Goal: Communication & Community: Ask a question

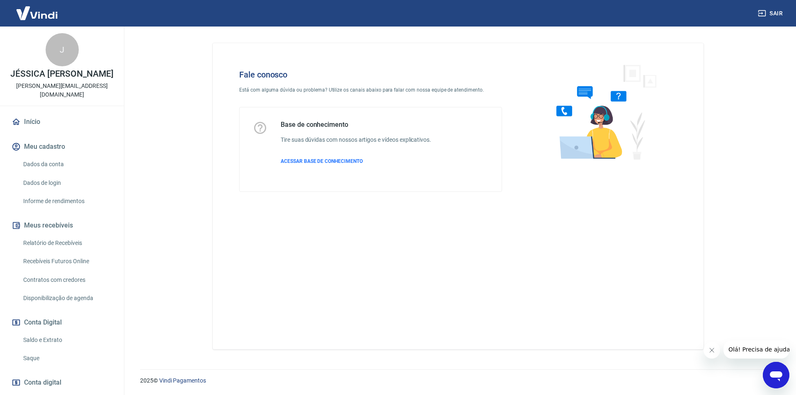
click at [768, 373] on div "Abrir janela de mensagens" at bounding box center [775, 375] width 25 height 25
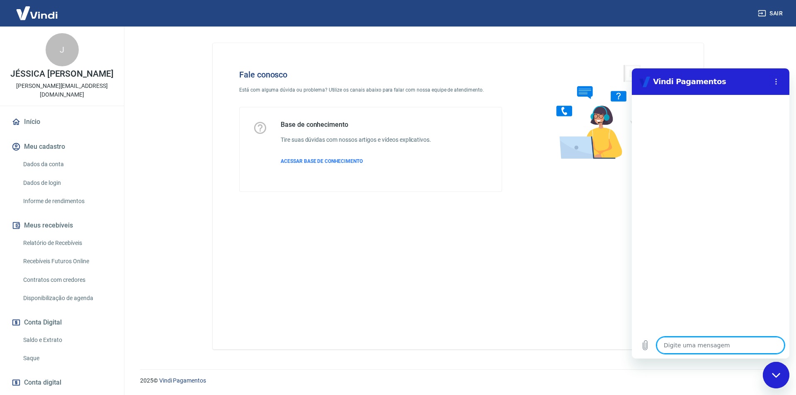
click at [714, 348] on textarea at bounding box center [721, 345] width 128 height 17
type textarea "B"
type textarea "x"
type textarea "Bo"
type textarea "x"
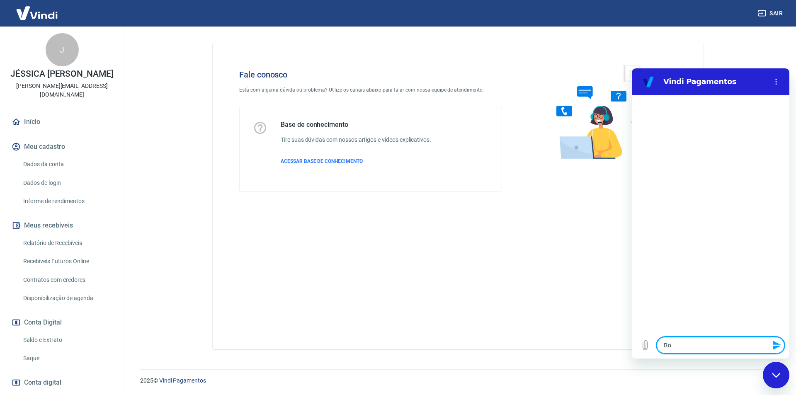
type textarea "Boa"
type textarea "x"
type textarea "Boa"
type textarea "x"
type textarea "Boa t"
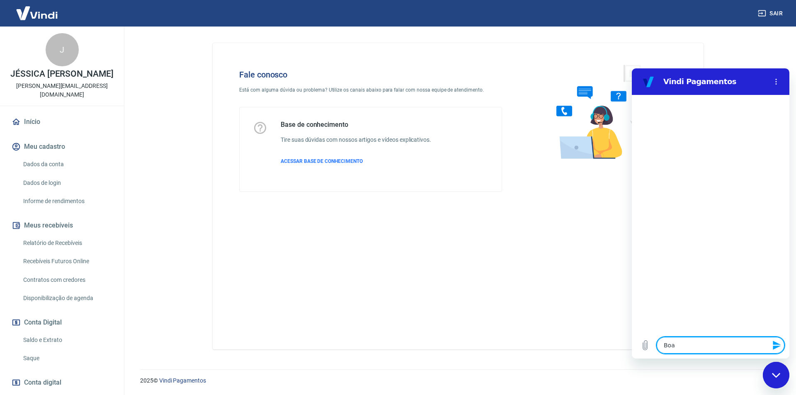
type textarea "x"
type textarea "Boa ta"
type textarea "x"
type textarea "Boa tar"
type textarea "x"
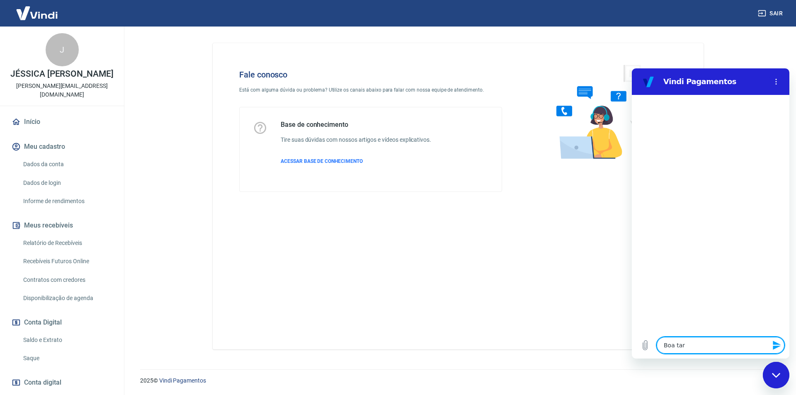
type textarea "Boa tard"
type textarea "x"
type textarea "Boa tarde"
type textarea "x"
type textarea "Boa tarde!"
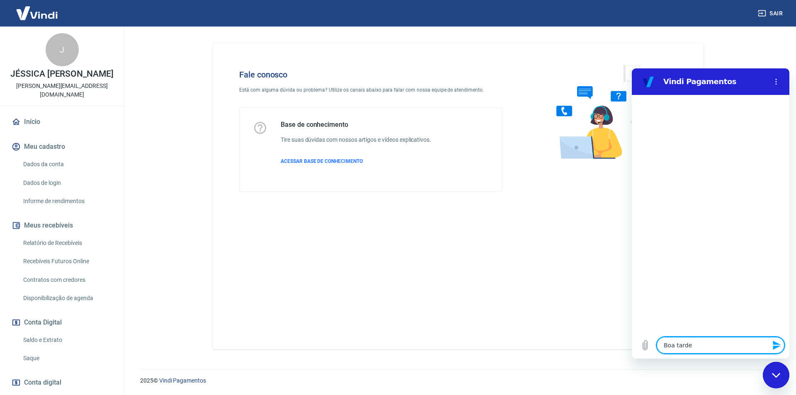
type textarea "x"
type textarea "a"
type textarea "x"
type textarea "at"
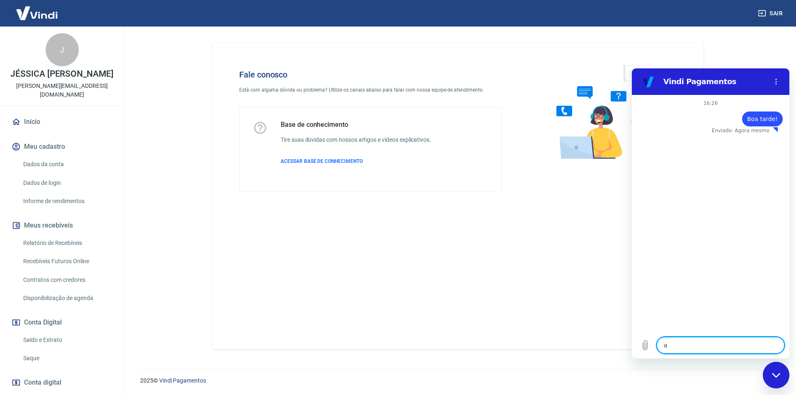
type textarea "x"
type textarea "ate"
type textarea "x"
type textarea "aten"
type textarea "x"
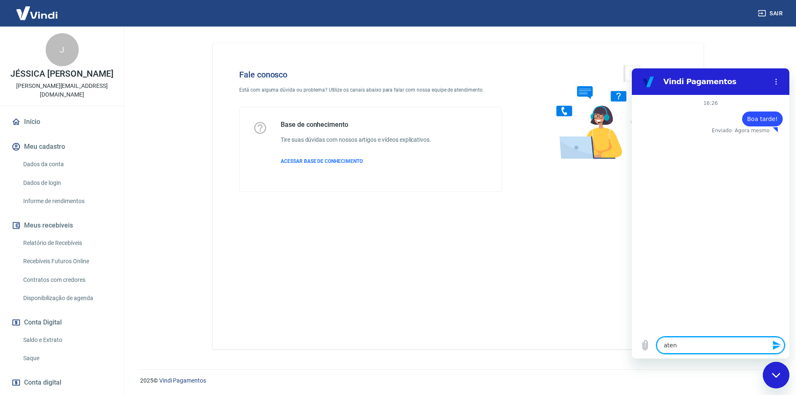
type textarea "atend"
type textarea "x"
type textarea "atendi"
type textarea "x"
type textarea "atendi,"
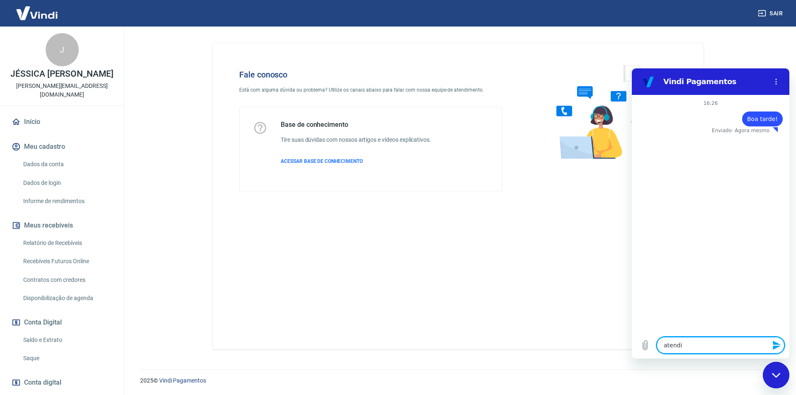
type textarea "x"
type textarea "atendi,e"
type textarea "x"
type textarea "atendi,"
type textarea "x"
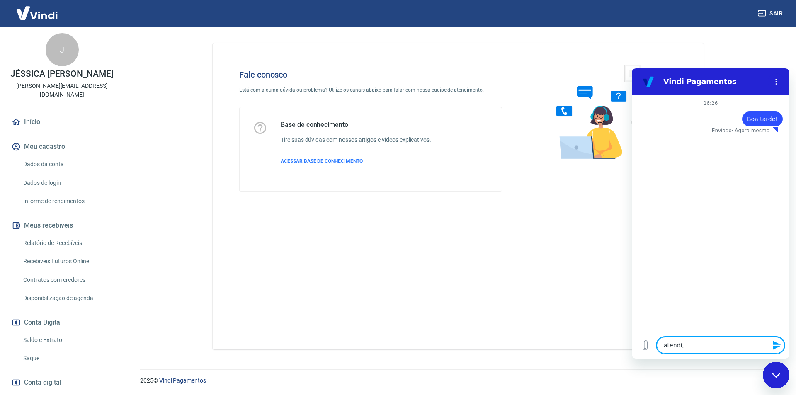
type textarea "atendi"
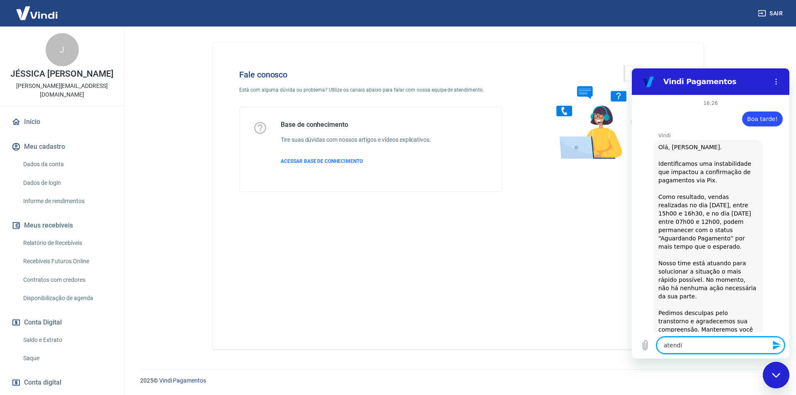
type textarea "x"
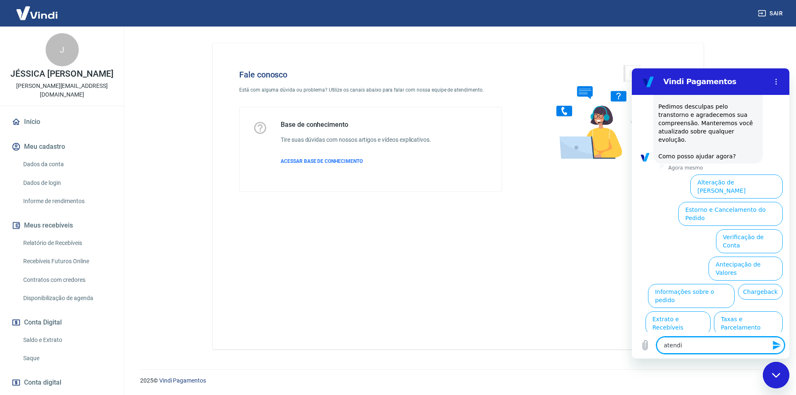
scroll to position [210, 0]
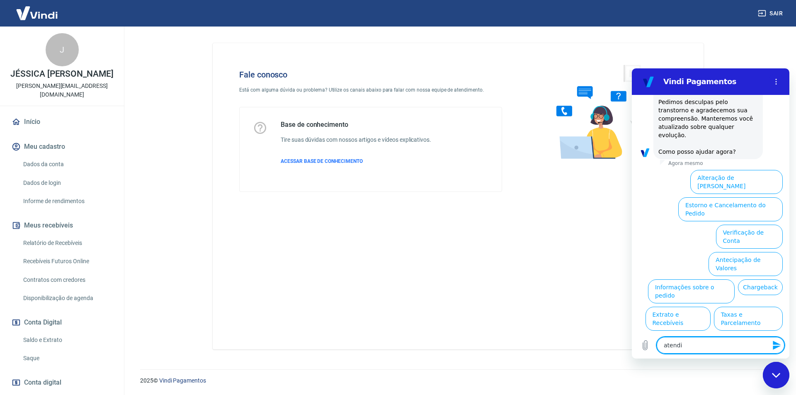
type textarea "atendim"
type textarea "x"
type textarea "atendime"
type textarea "x"
type textarea "atendimen"
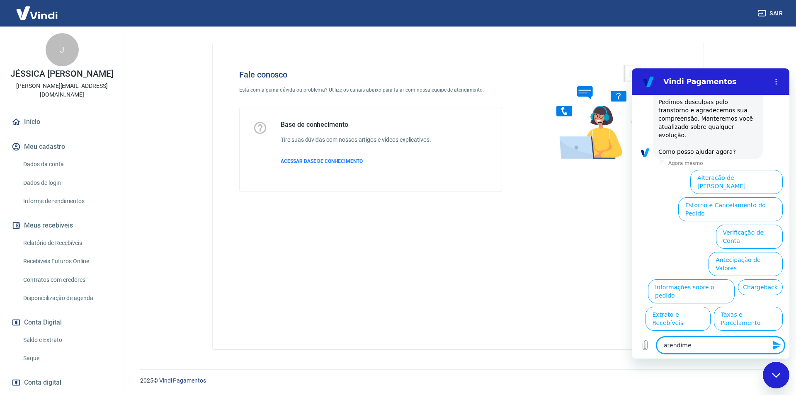
type textarea "x"
type textarea "atendiment"
type textarea "x"
type textarea "atendimento"
type textarea "x"
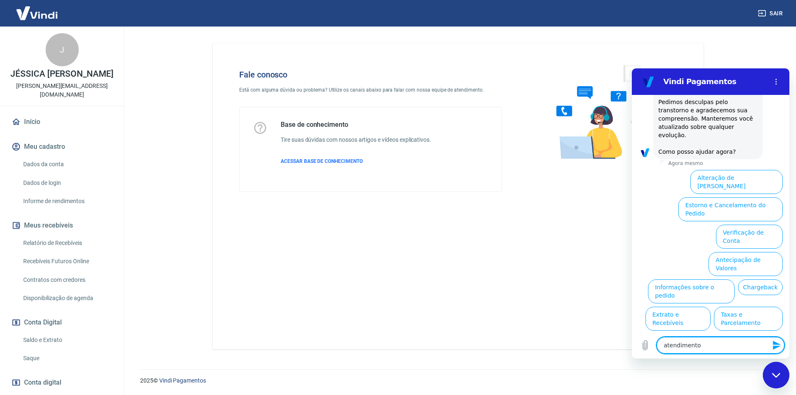
type textarea "atendimento"
type textarea "x"
type textarea "atendimento h"
type textarea "x"
type textarea "atendimento hu"
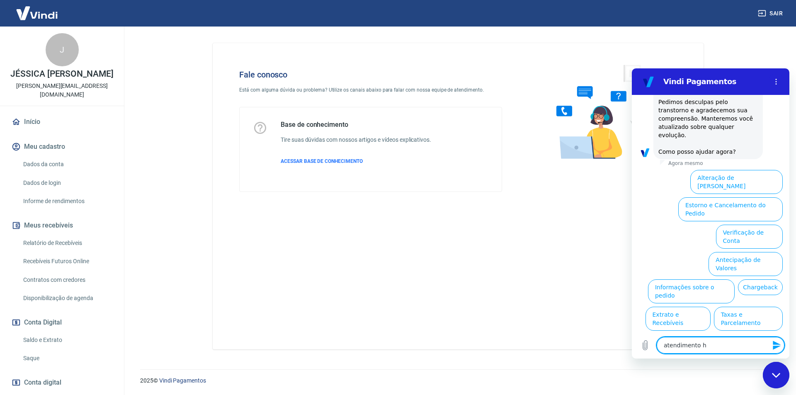
type textarea "x"
type textarea "atendimento hum"
type textarea "x"
type textarea "atendimento huma"
type textarea "x"
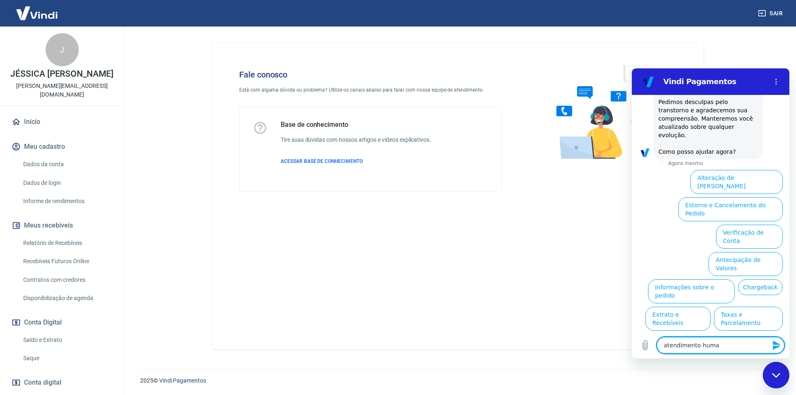
type textarea "atendimento human"
type textarea "x"
type textarea "atendimento humano"
type textarea "x"
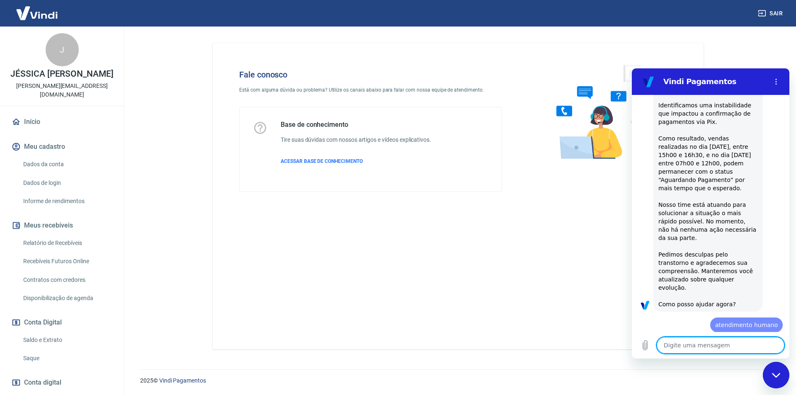
type textarea "x"
type textarea "atendimento humano"
type textarea "x"
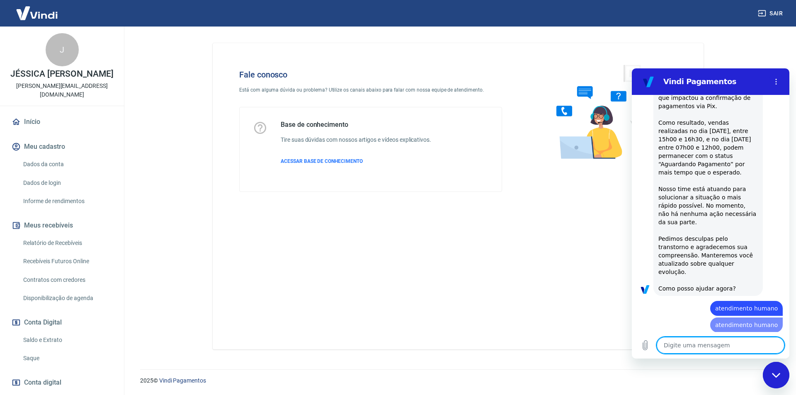
type textarea "x"
type textarea "atendimento humano"
type textarea "x"
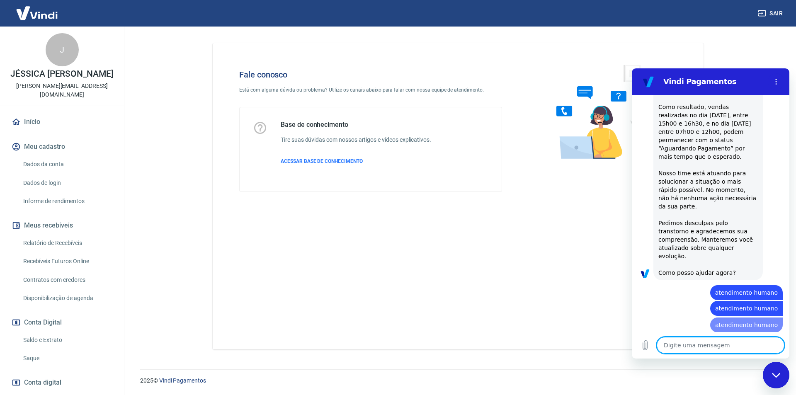
type textarea "x"
type textarea "atendimento humano"
type textarea "x"
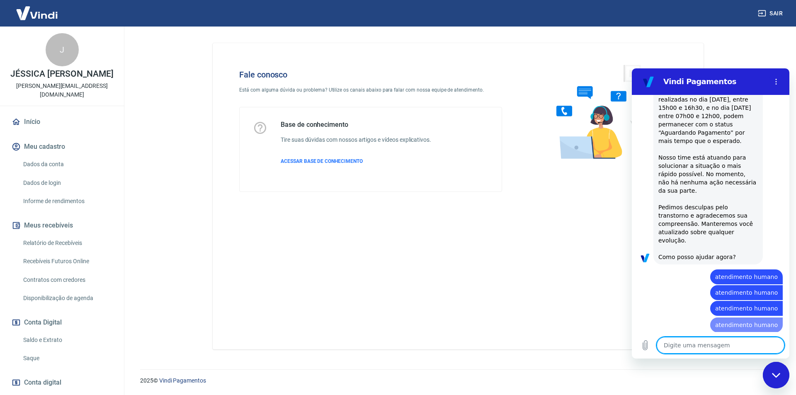
type textarea "x"
type textarea "atendimento humano"
type textarea "x"
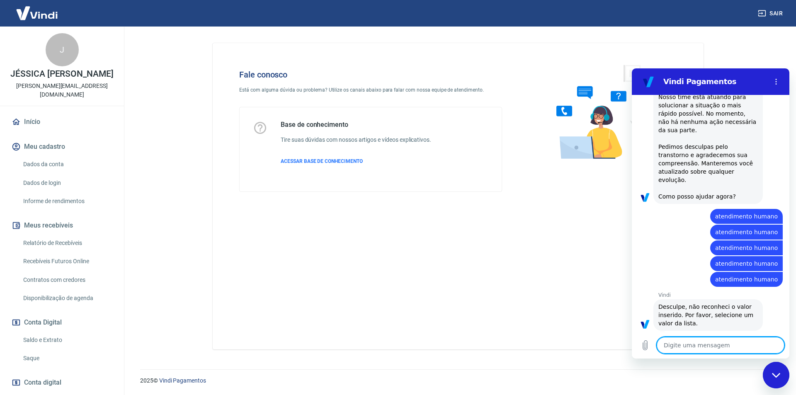
type textarea "x"
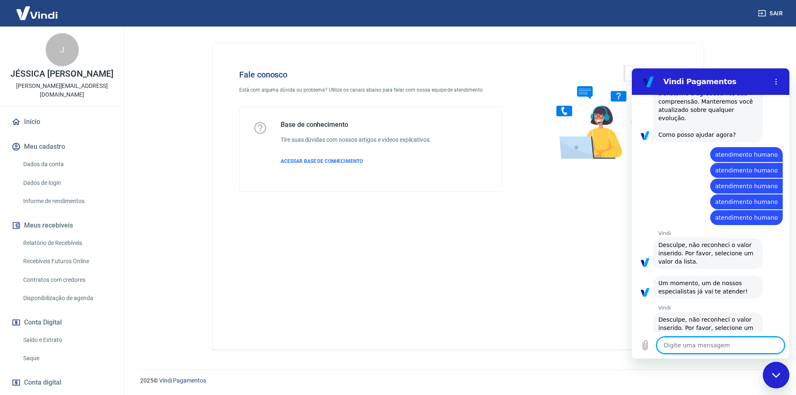
type textarea "atendimento humano"
type textarea "x"
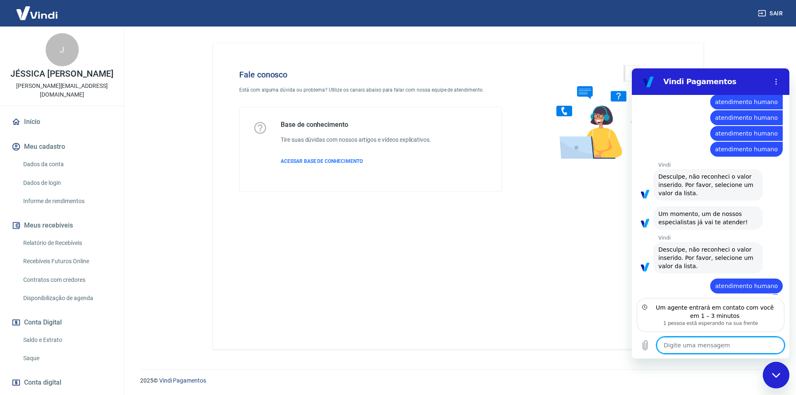
type textarea "x"
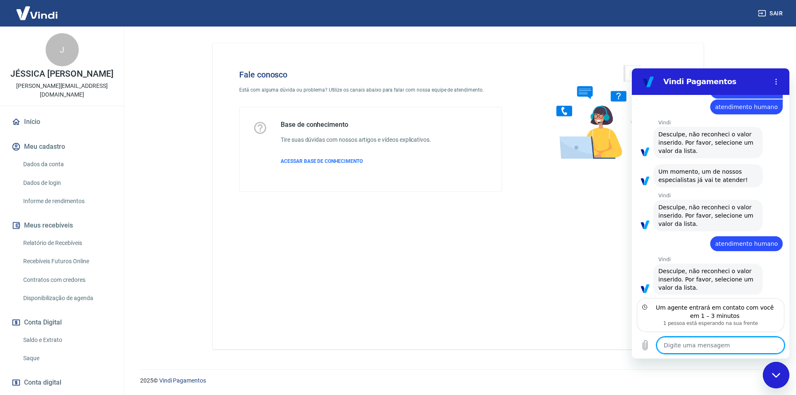
scroll to position [339, 0]
type textarea "atendimento humano"
type textarea "x"
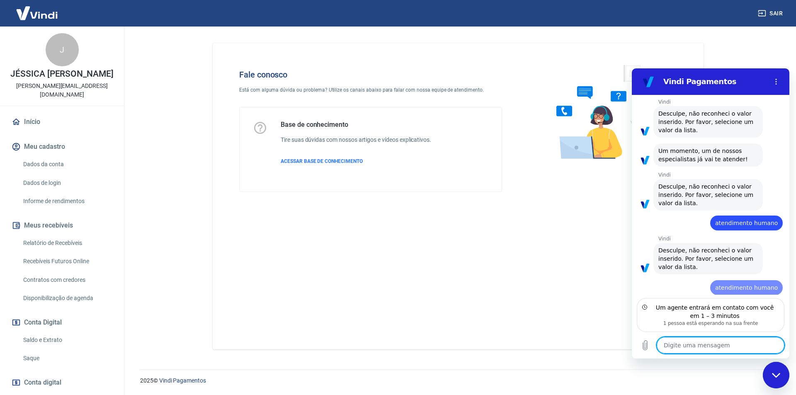
type textarea "x"
type textarea "atendimento humano"
type textarea "x"
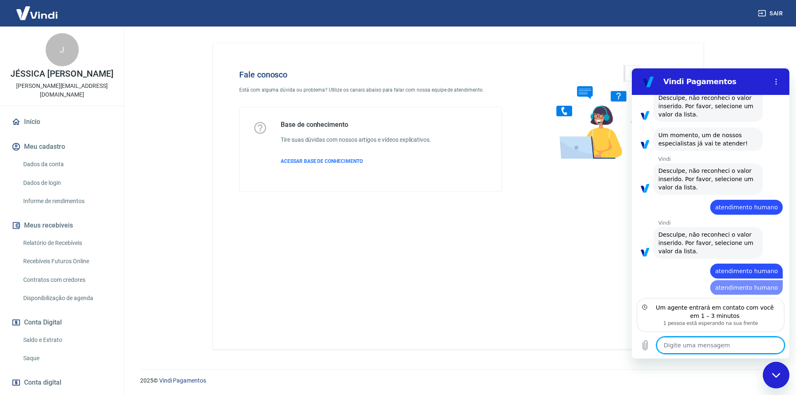
type textarea "x"
type textarea "atendimento humano"
type textarea "x"
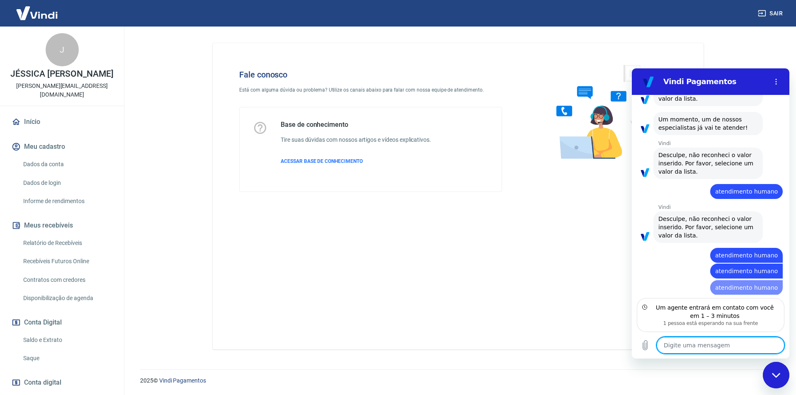
type textarea "x"
type textarea "atendimento humano"
type textarea "x"
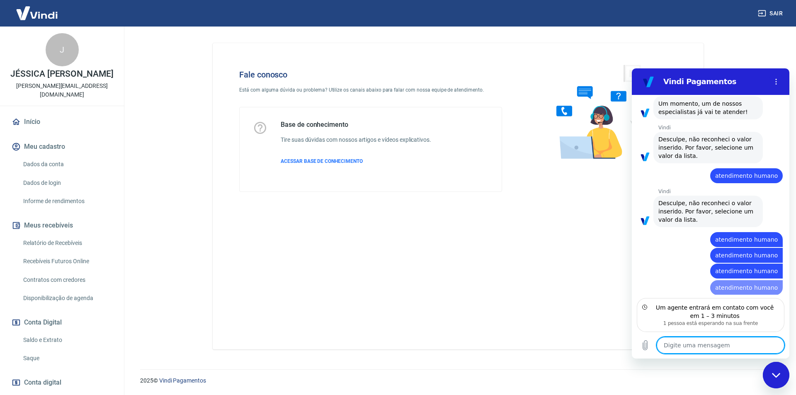
type textarea "x"
type textarea "atendimento humano"
type textarea "x"
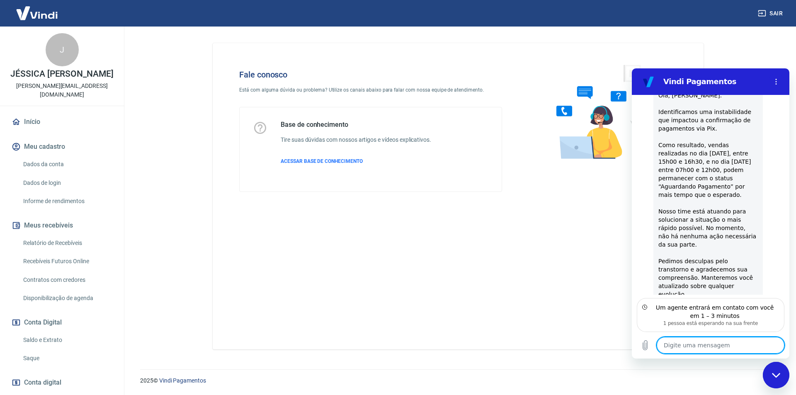
type textarea "x"
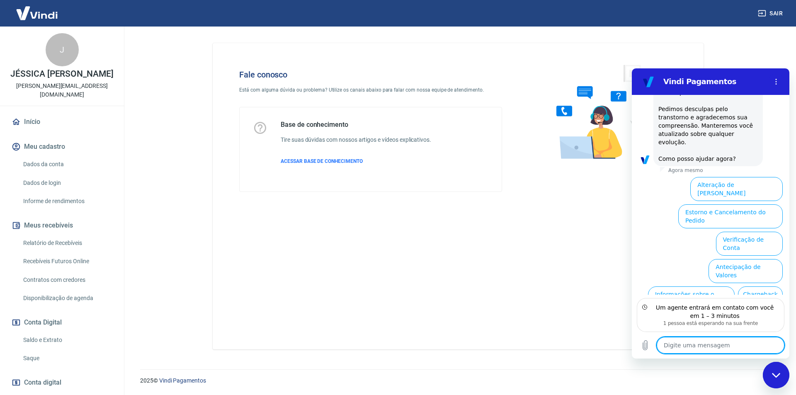
scroll to position [829, 0]
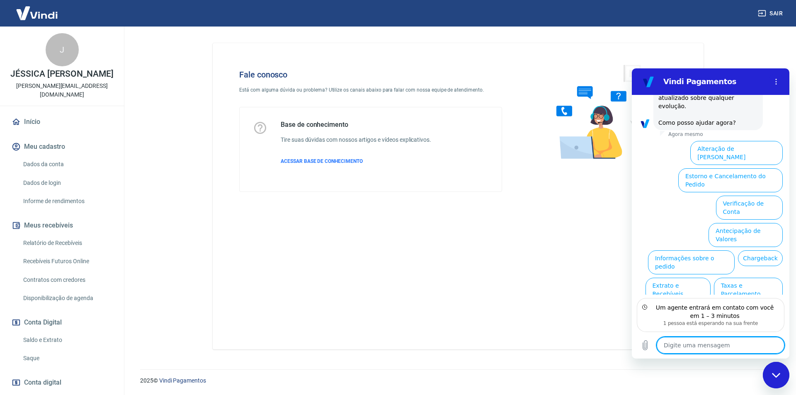
type textarea "atendimento humano"
type textarea "x"
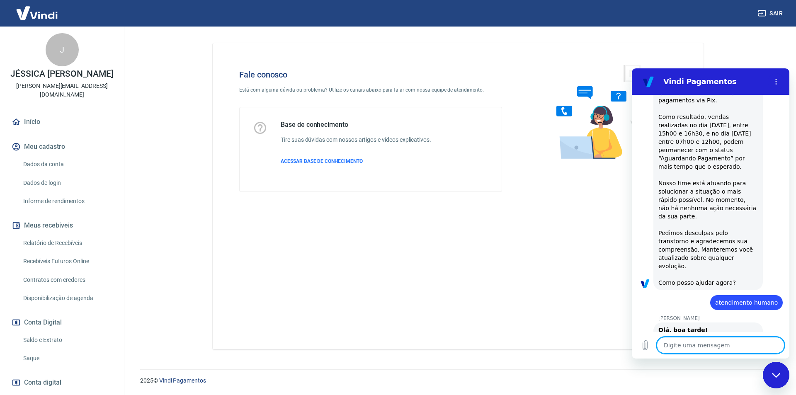
scroll to position [708, 0]
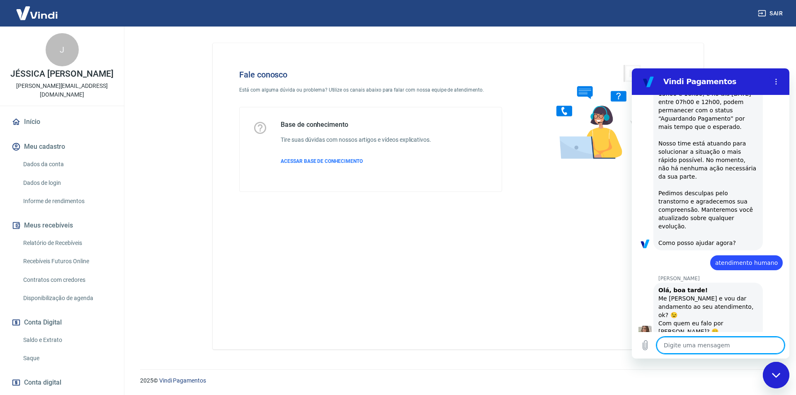
type textarea "x"
type textarea "B"
type textarea "x"
type textarea "Bo"
type textarea "x"
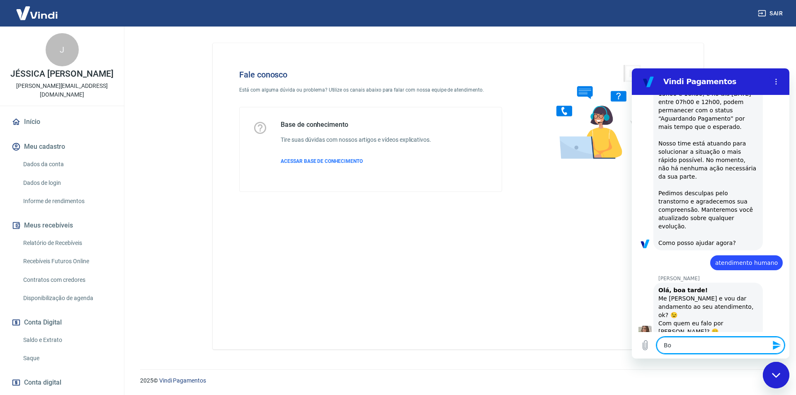
type textarea "Boa"
type textarea "x"
type textarea "Boa"
type textarea "x"
type textarea "Boa t"
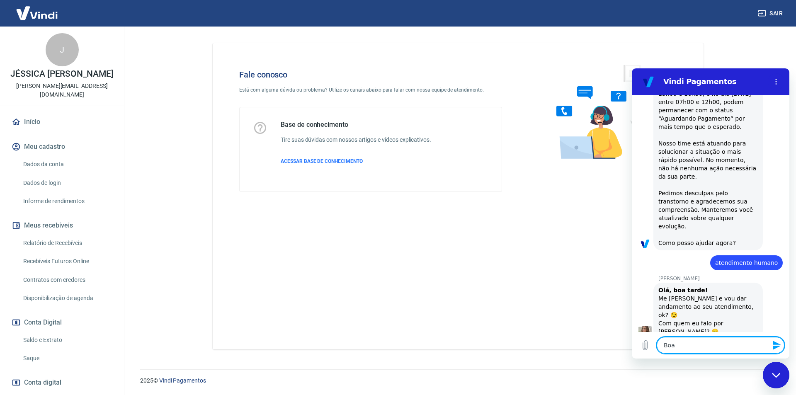
type textarea "x"
type textarea "Boa ta"
type textarea "x"
type textarea "Boa tar"
type textarea "x"
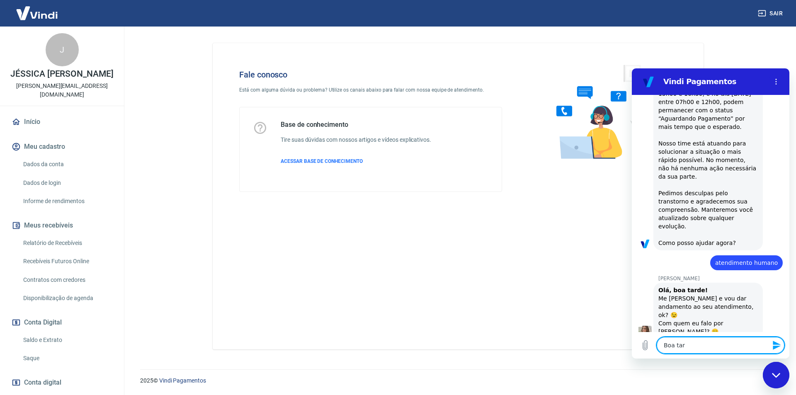
type textarea "Boa tard"
type textarea "x"
type textarea "Boa tarde"
type textarea "x"
type textarea "Boa tarde""
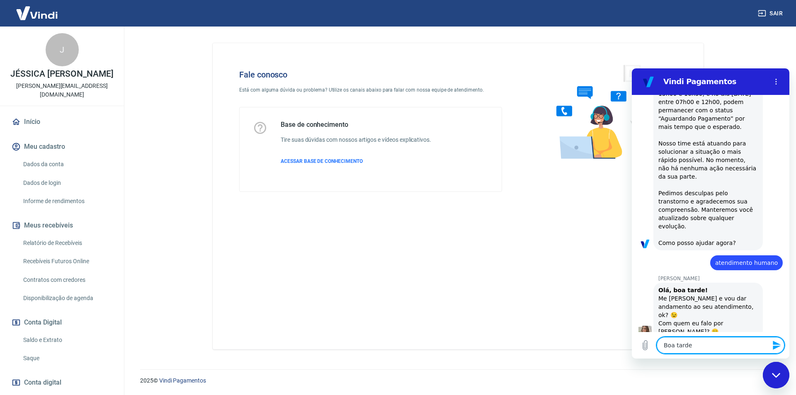
type textarea "x"
type textarea "Boa tarde"
type textarea "x"
type textarea "Boa tarde!"
type textarea "x"
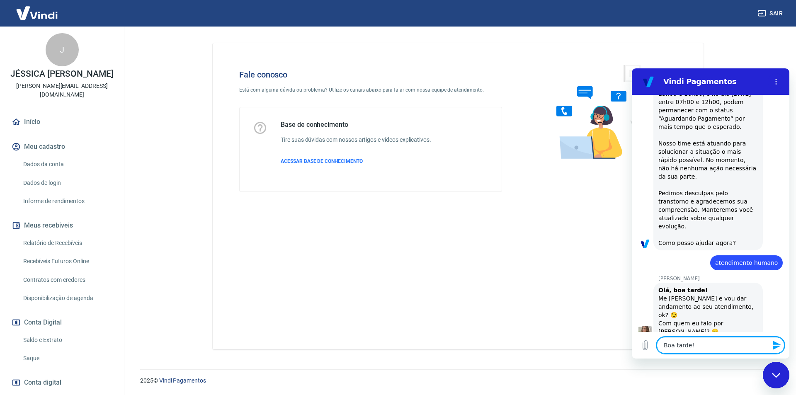
type textarea "Boa tarde!"
type textarea "x"
type textarea "Boa tarde! T"
type textarea "x"
type textarea "Boa tarde! Tu"
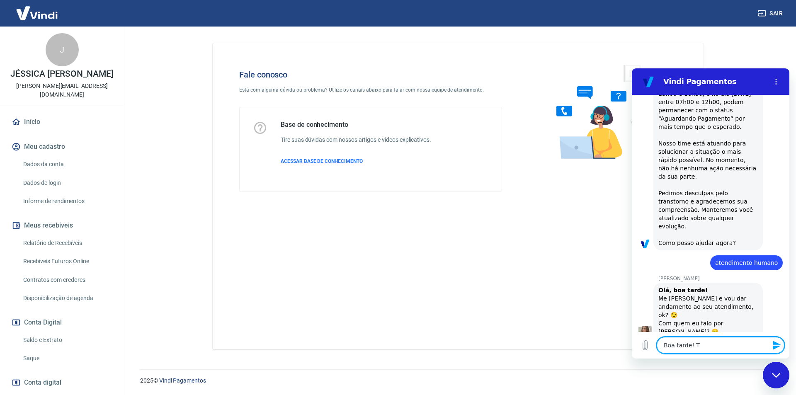
type textarea "x"
type textarea "Boa tarde! Tud"
type textarea "x"
type textarea "Boa tarde! Tudo"
type textarea "x"
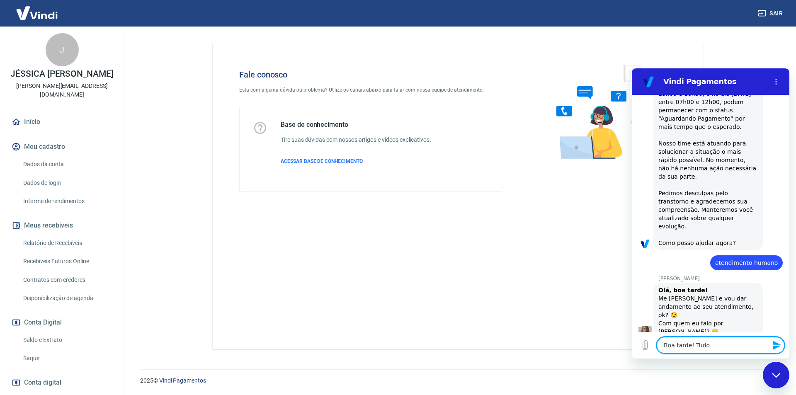
type textarea "Boa tarde! Tudo"
type textarea "x"
type textarea "Boa tarde! Tudo b"
type textarea "x"
type textarea "Boa tarde! Tudo be"
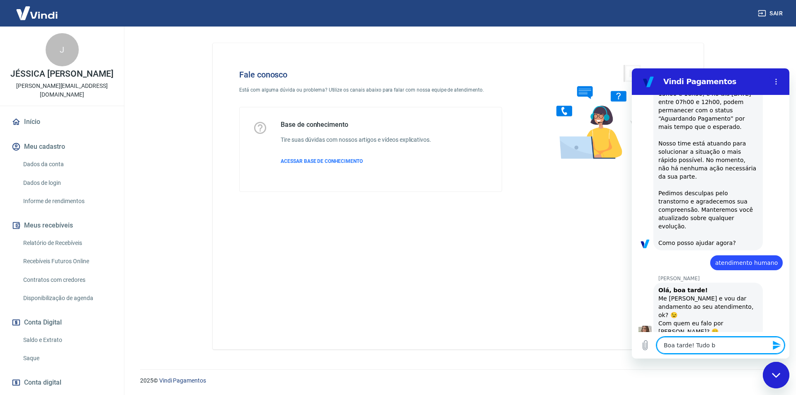
type textarea "x"
type textarea "Boa tarde! Tudo bem"
type textarea "x"
type textarea "Boa tarde! Tudo bem:"
type textarea "x"
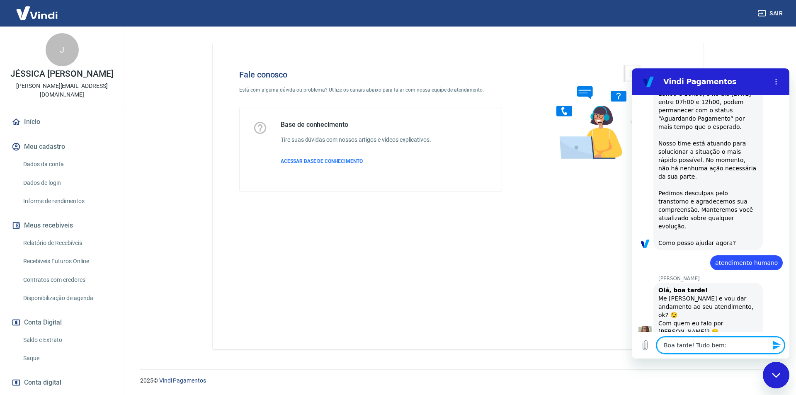
type textarea "Boa tarde! Tudo bem"
type textarea "x"
type textarea "Boa tarde! Tudo be"
type textarea "x"
type textarea "Boa tarde! Tudo bem"
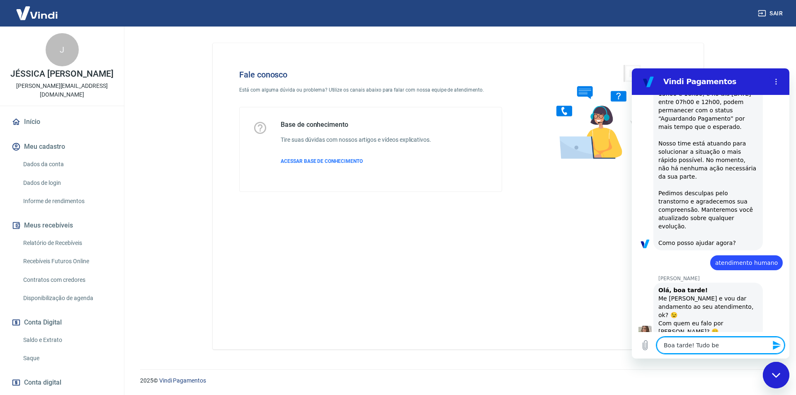
type textarea "x"
type textarea "Boa tarde! Tudo bem?"
type textarea "x"
type textarea "Boa tarde! Tudo bem?"
type textarea "x"
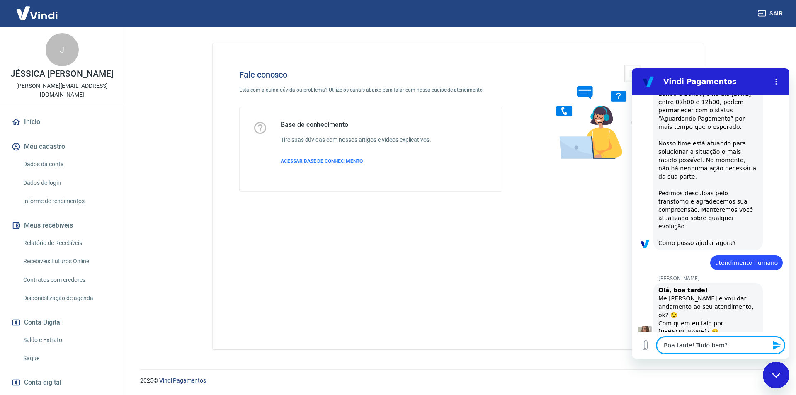
type textarea "Boa tarde! Tudo bem? M"
type textarea "x"
type textarea "Boa tarde! Tudo bem? Me"
type textarea "x"
type textarea "Boa tarde! Tudo bem? Me"
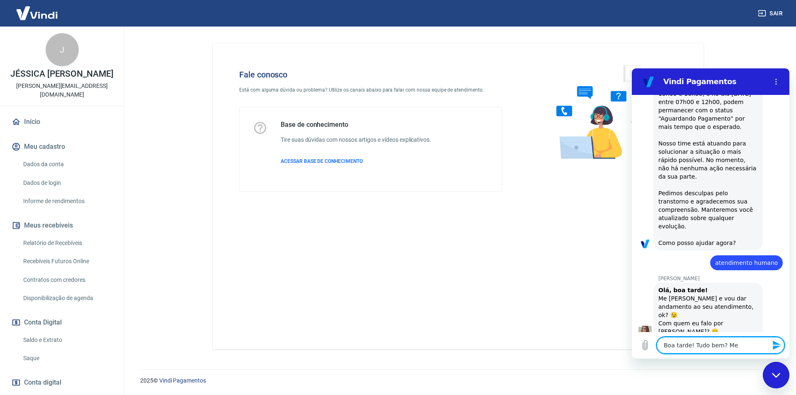
type textarea "x"
type textarea "Boa tarde! Tudo bem? Me c"
type textarea "x"
type textarea "Boa tarde! Tudo bem? Me ch"
type textarea "x"
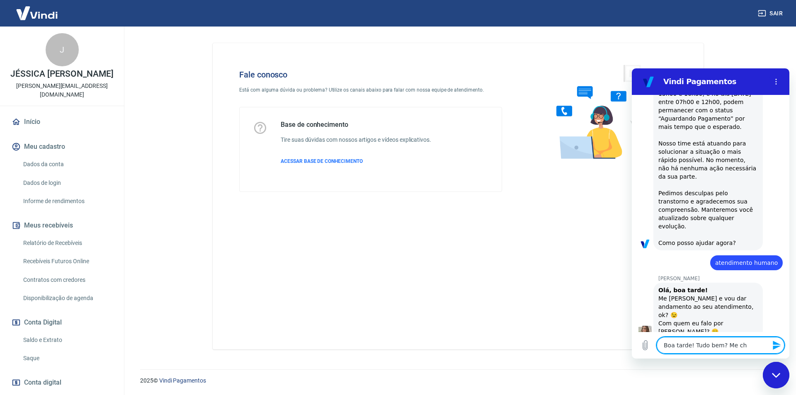
type textarea "Boa tarde! Tudo bem? Me cha"
type textarea "x"
type textarea "Boa tarde! Tudo bem? Me cham"
type textarea "x"
type textarea "Boa tarde! Tudo bem? Me chamo"
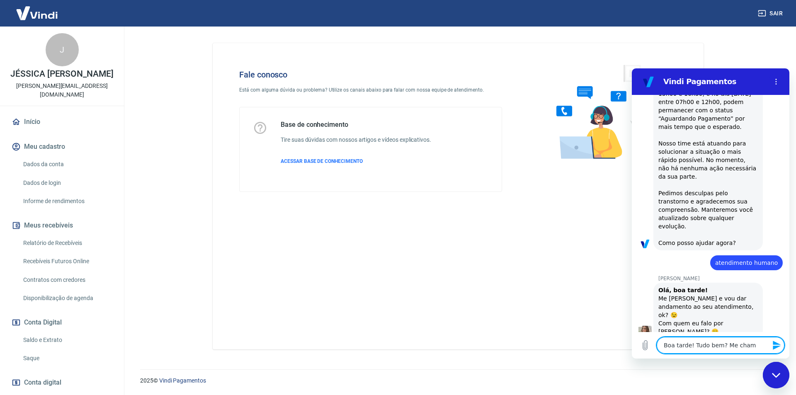
type textarea "x"
type textarea "Boa tarde! Tudo bem? Me chamo"
type textarea "x"
type textarea "Boa tarde! Tudo bem? Me chamo W"
type textarea "x"
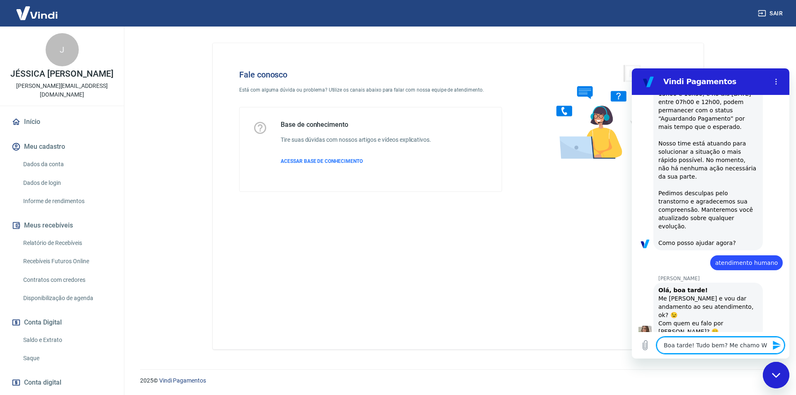
type textarea "Boa tarde! Tudo bem? Me chamo Wi"
type textarea "x"
type textarea "Boa tarde! Tudo bem? Me chamo Wil"
type textarea "x"
type textarea "Boa tarde! Tudo bem? Me chamo Will"
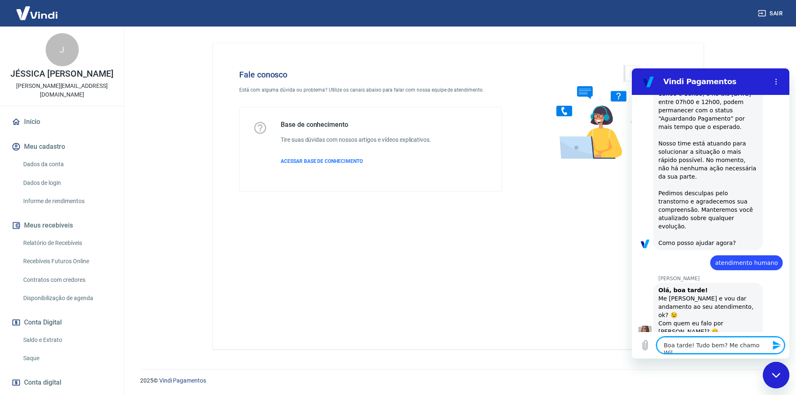
type textarea "x"
type textarea "Boa tarde! Tudo bem? Me chamo Willi"
type textarea "x"
type textarea "Boa tarde! Tudo bem? Me chamo Willia"
type textarea "x"
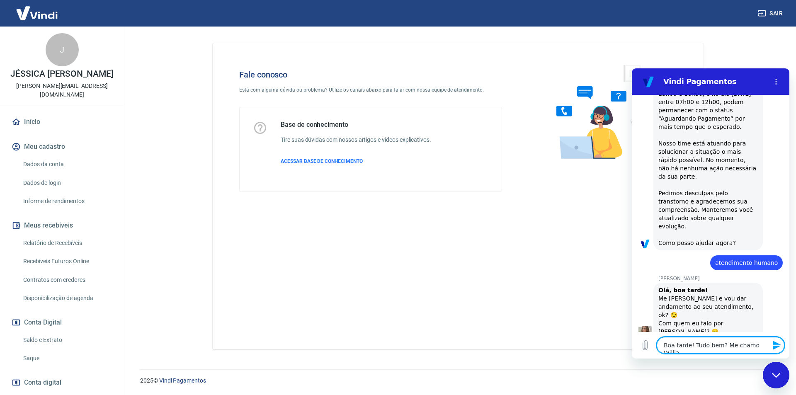
type textarea "Boa tarde! Tudo bem? Me chamo Willian"
type textarea "x"
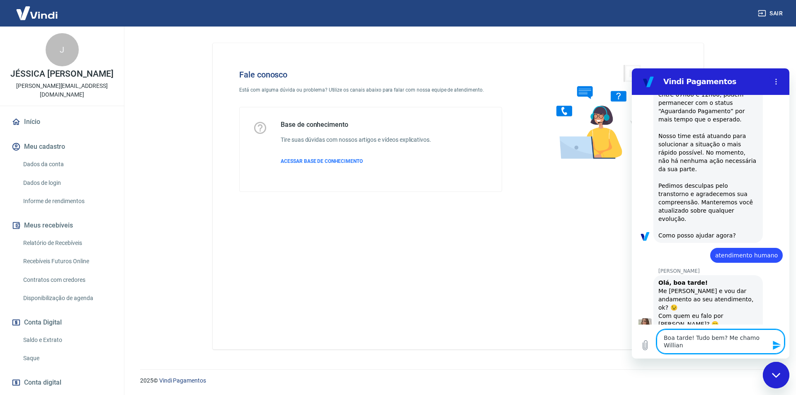
type textarea "Boa tarde! Tudo bem? Me chamo Willian."
type textarea "x"
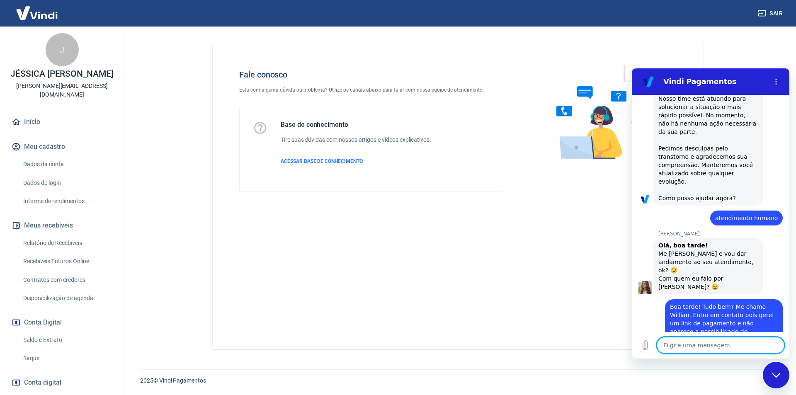
scroll to position [805, 0]
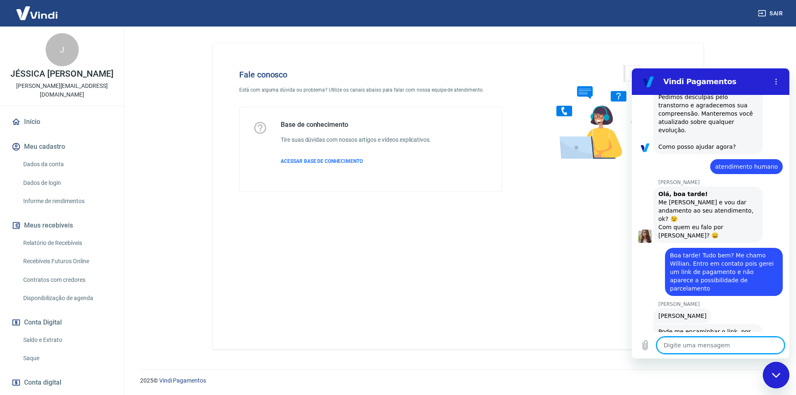
paste textarea "https://pagar.vindi.com.br/d83644265515dc100e1d27b2b8d4068ab5da021a"
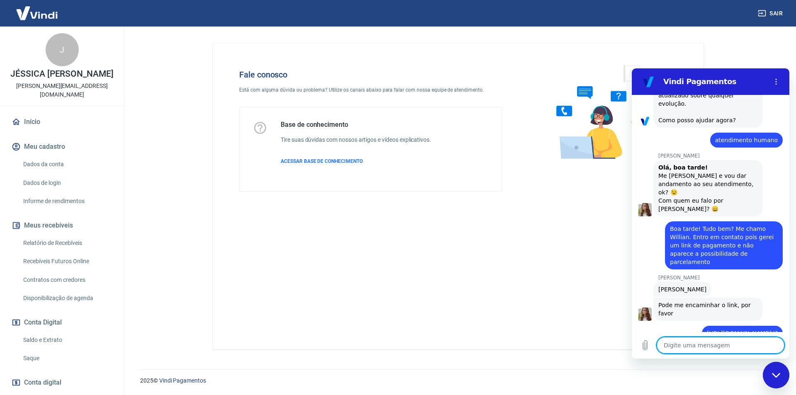
scroll to position [833, 0]
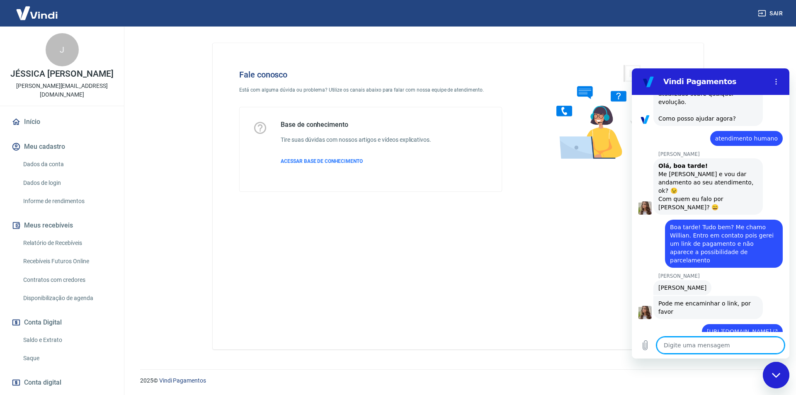
click at [722, 328] on link "https://pagar.vindi.com.br/d83644265515dc100e1d27b2b8d4068ab5da021a" at bounding box center [742, 331] width 71 height 7
click at [645, 344] on icon "Carregar arquivo" at bounding box center [645, 345] width 10 height 10
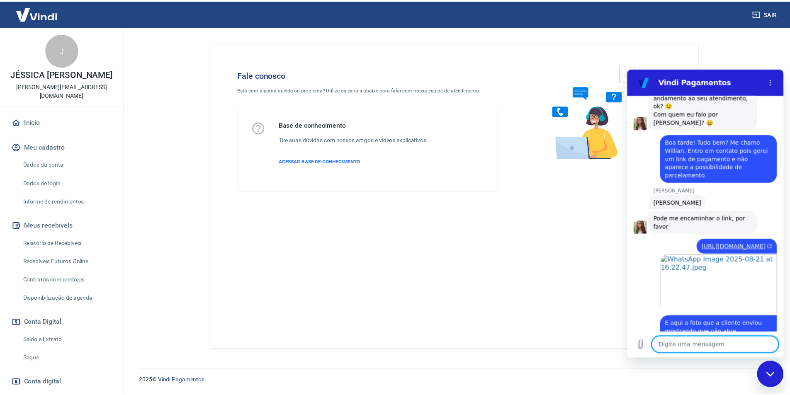
scroll to position [945, 0]
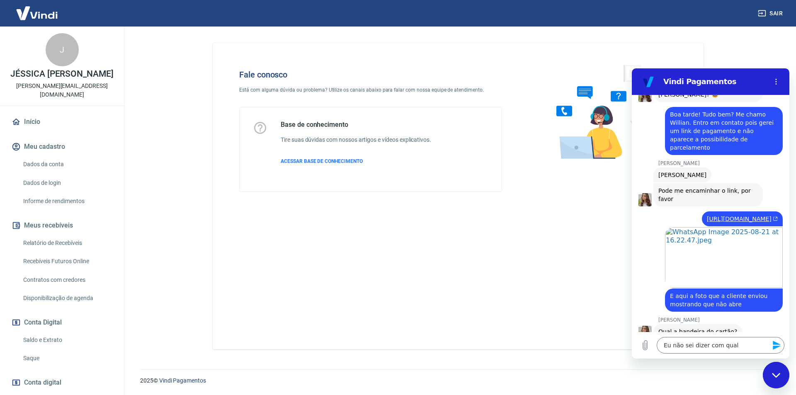
click at [33, 18] on img at bounding box center [37, 12] width 54 height 25
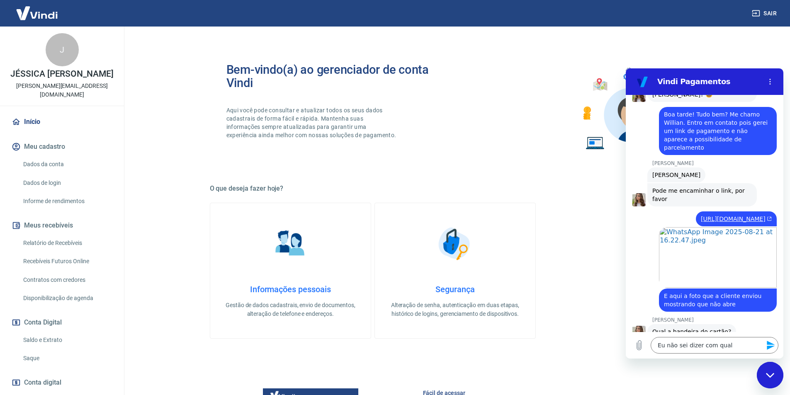
click at [31, 12] on img at bounding box center [37, 12] width 54 height 25
click at [24, 125] on link "Início" at bounding box center [62, 122] width 104 height 18
click at [25, 125] on link "Início" at bounding box center [62, 122] width 104 height 18
click at [699, 342] on textarea "Eu não sei dizer com qual" at bounding box center [714, 345] width 128 height 17
drag, startPoint x: 699, startPoint y: 342, endPoint x: 701, endPoint y: 339, distance: 4.3
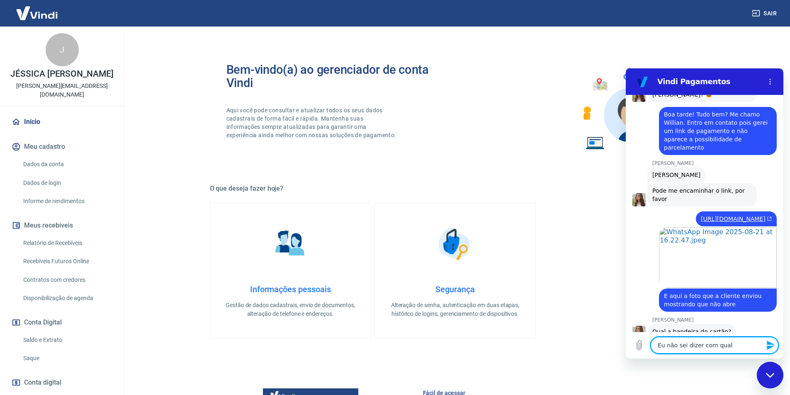
click at [699, 342] on textarea "Eu não sei dizer com qual" at bounding box center [714, 345] width 128 height 17
click at [701, 338] on textarea "Eu não sei dizer com qual" at bounding box center [714, 345] width 128 height 17
click at [701, 345] on textarea "Eu não sei dizer com qual" at bounding box center [714, 345] width 128 height 17
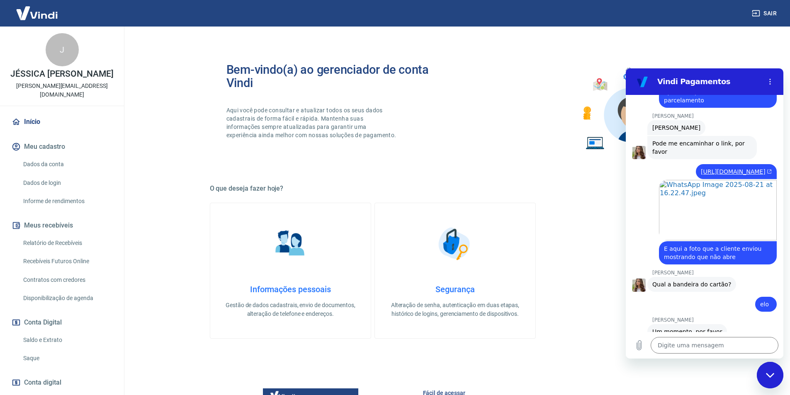
scroll to position [1070, 0]
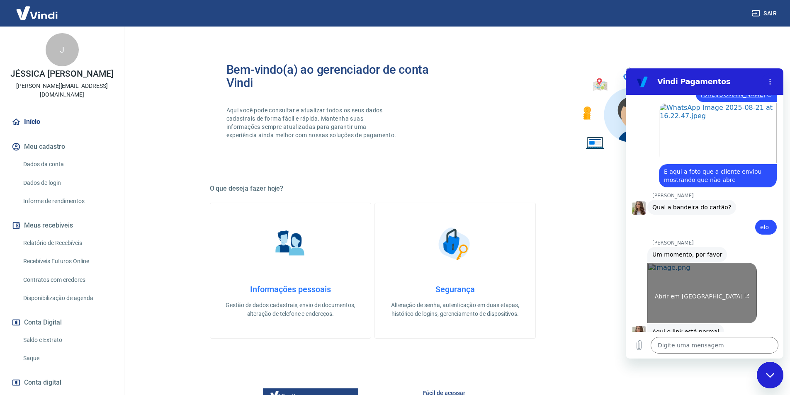
click at [697, 270] on link "Abrir em nova aba" at bounding box center [701, 293] width 109 height 61
click at [713, 266] on link "Abrir em nova aba" at bounding box center [701, 293] width 109 height 61
click at [696, 291] on link "Abrir em nova aba" at bounding box center [701, 293] width 109 height 61
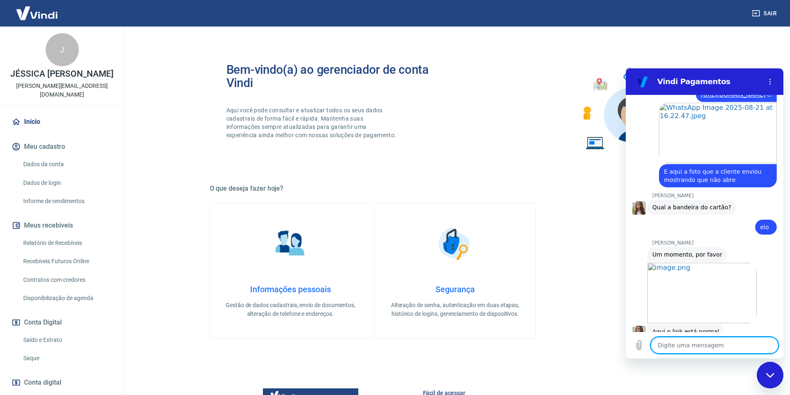
click at [691, 348] on textarea at bounding box center [714, 345] width 128 height 17
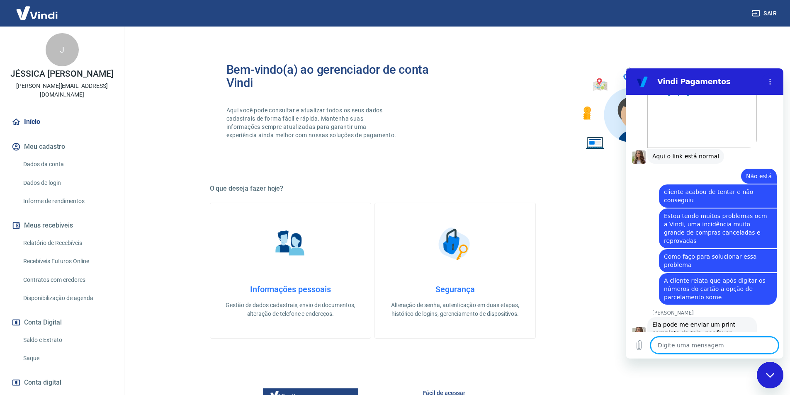
scroll to position [1285, 0]
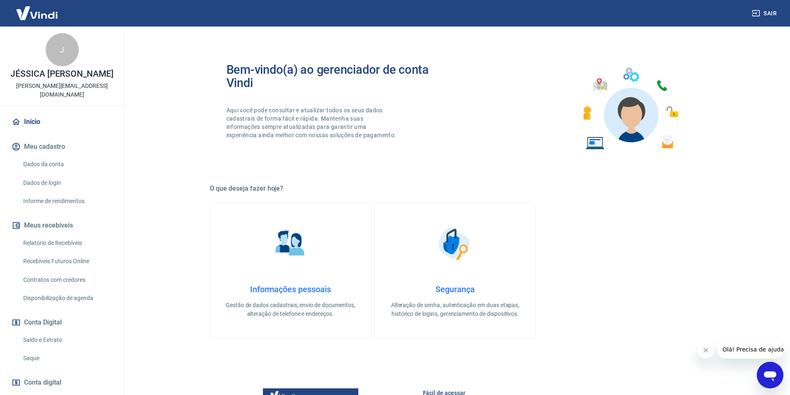
click at [34, 119] on link "Início" at bounding box center [62, 122] width 104 height 18
click at [38, 123] on link "Início" at bounding box center [62, 122] width 104 height 18
click at [39, 122] on link "Início" at bounding box center [62, 122] width 104 height 18
click at [41, 13] on img at bounding box center [37, 12] width 54 height 25
click at [42, 12] on img at bounding box center [37, 12] width 54 height 25
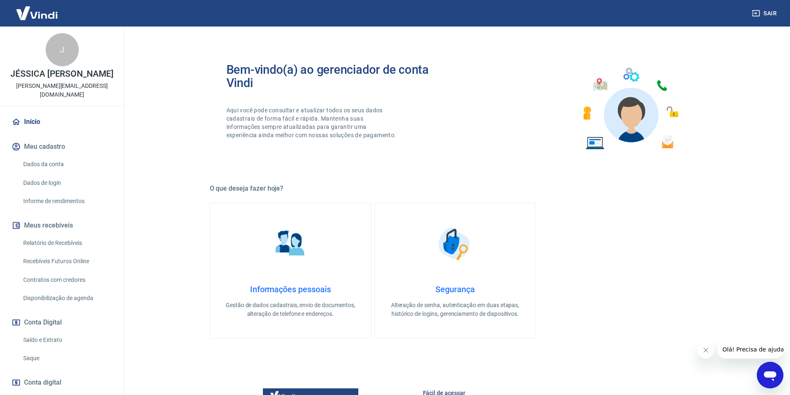
click at [40, 12] on img at bounding box center [37, 12] width 54 height 25
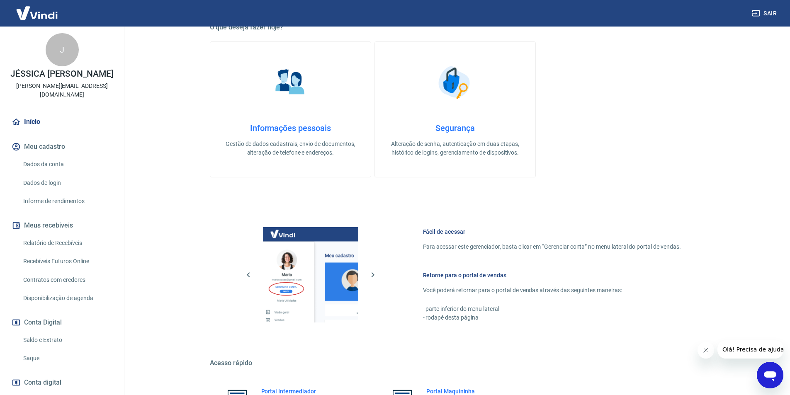
scroll to position [166, 0]
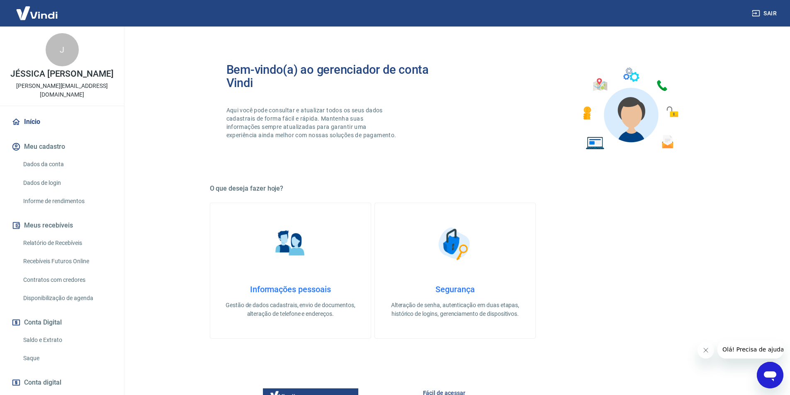
click at [53, 55] on div "J" at bounding box center [62, 49] width 33 height 33
click at [26, 12] on img at bounding box center [37, 12] width 54 height 25
click at [30, 14] on img at bounding box center [37, 12] width 54 height 25
click at [31, 13] on img at bounding box center [37, 12] width 54 height 25
click at [32, 13] on img at bounding box center [37, 12] width 54 height 25
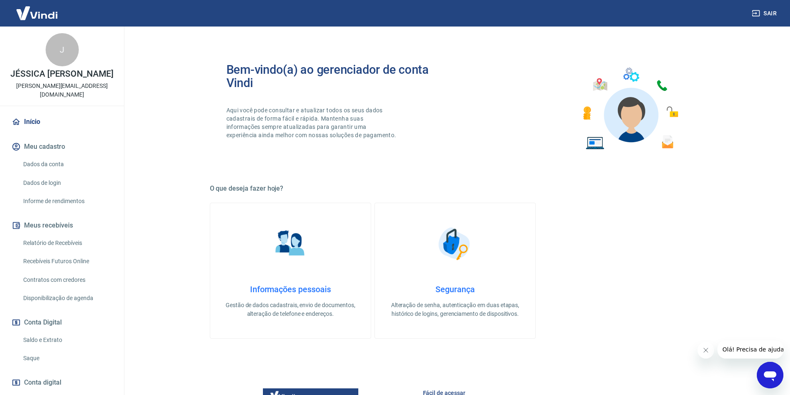
drag, startPoint x: 32, startPoint y: 13, endPoint x: 46, endPoint y: 51, distance: 40.8
click at [32, 13] on img at bounding box center [37, 12] width 54 height 25
click at [28, 127] on link "Início" at bounding box center [62, 122] width 104 height 18
click at [29, 123] on link "Início" at bounding box center [62, 122] width 104 height 18
click at [38, 145] on button "Meu cadastro" at bounding box center [62, 147] width 104 height 18
